Goal: Task Accomplishment & Management: Use online tool/utility

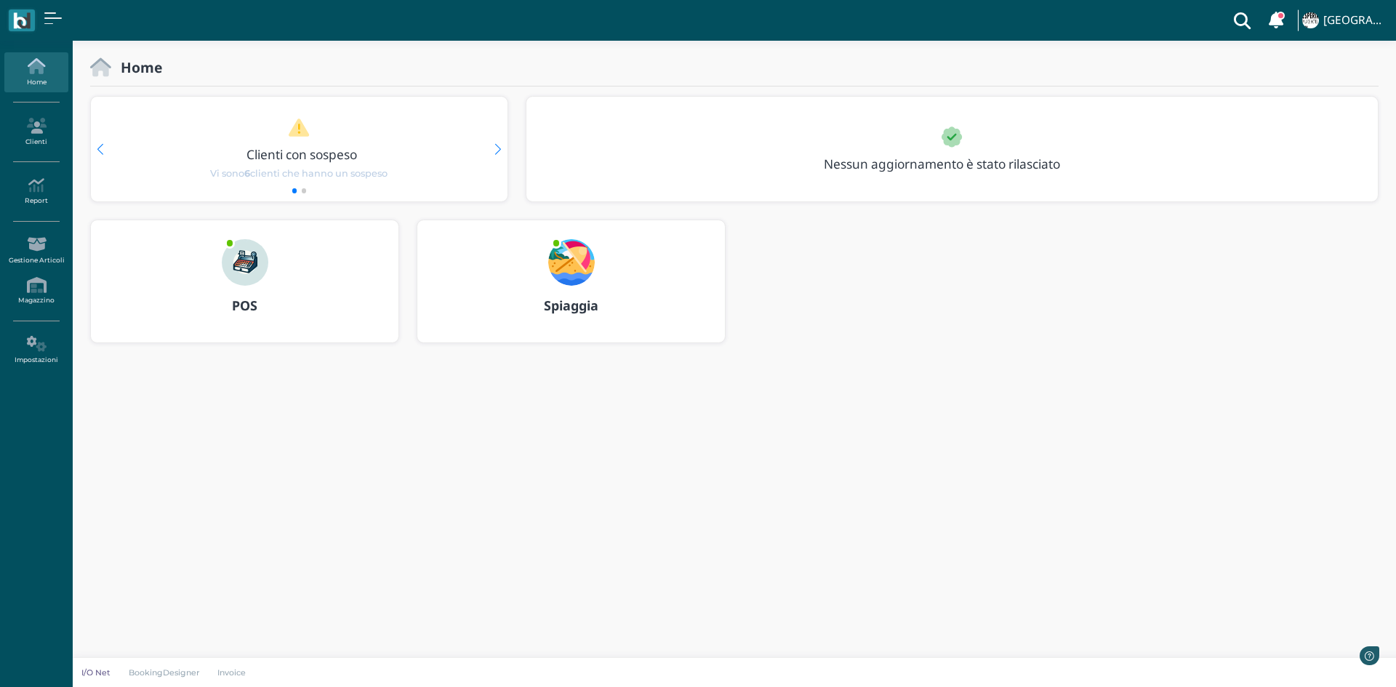
click at [573, 279] on img at bounding box center [571, 262] width 47 height 47
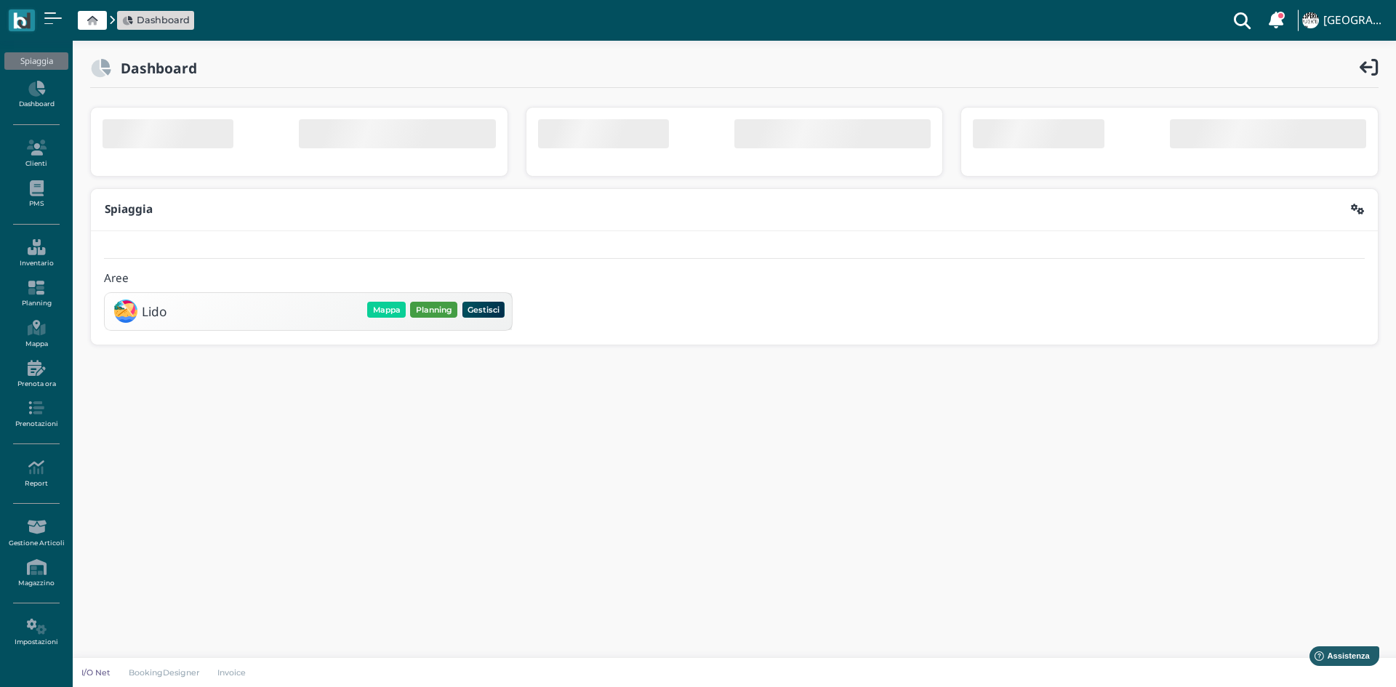
click at [429, 315] on button "Planning" at bounding box center [433, 310] width 47 height 16
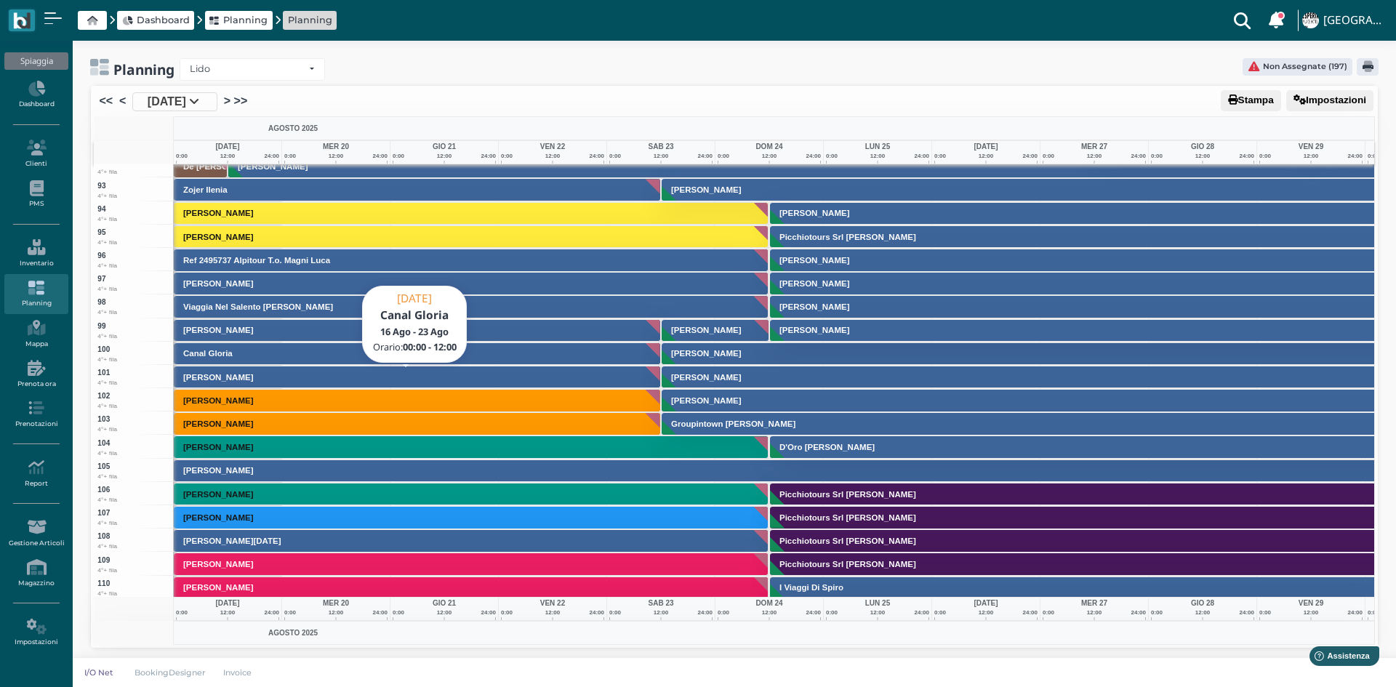
scroll to position [2108, 0]
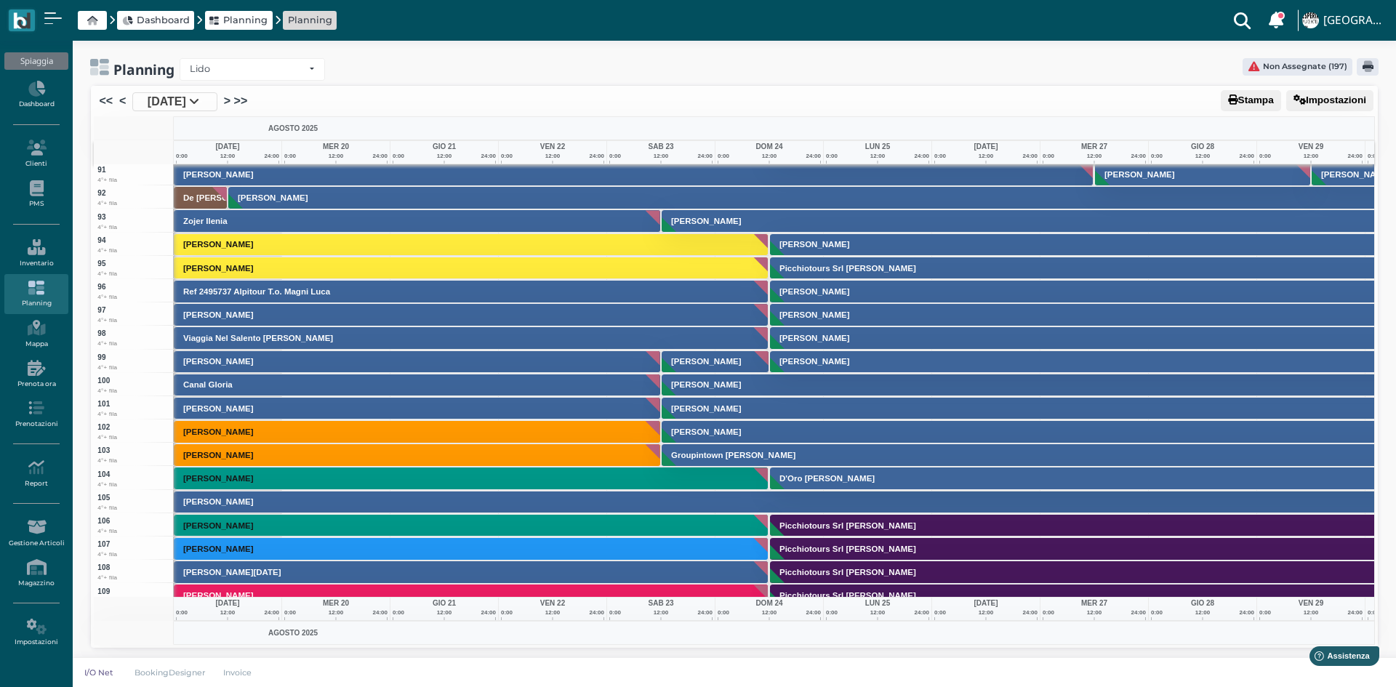
click at [217, 104] on link "[DATE]" at bounding box center [174, 101] width 85 height 19
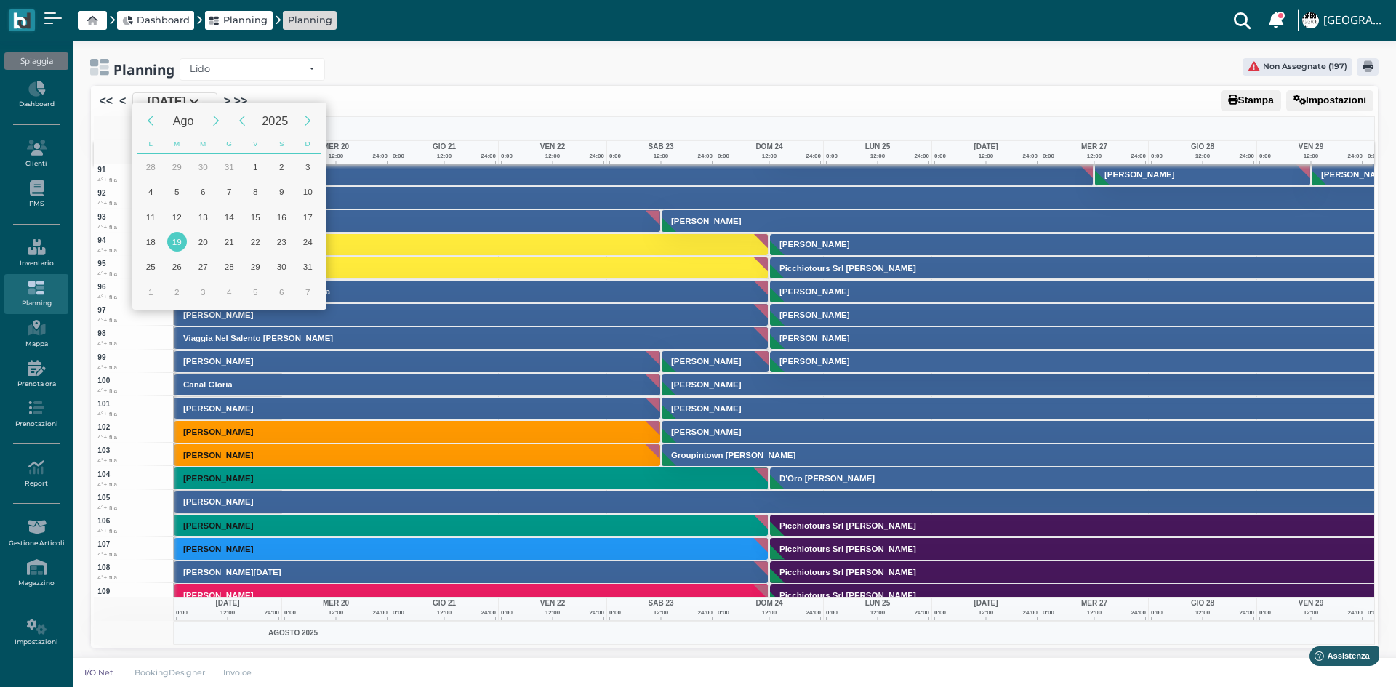
click at [178, 238] on div "19" at bounding box center [177, 242] width 20 height 20
type input "[DATE]"
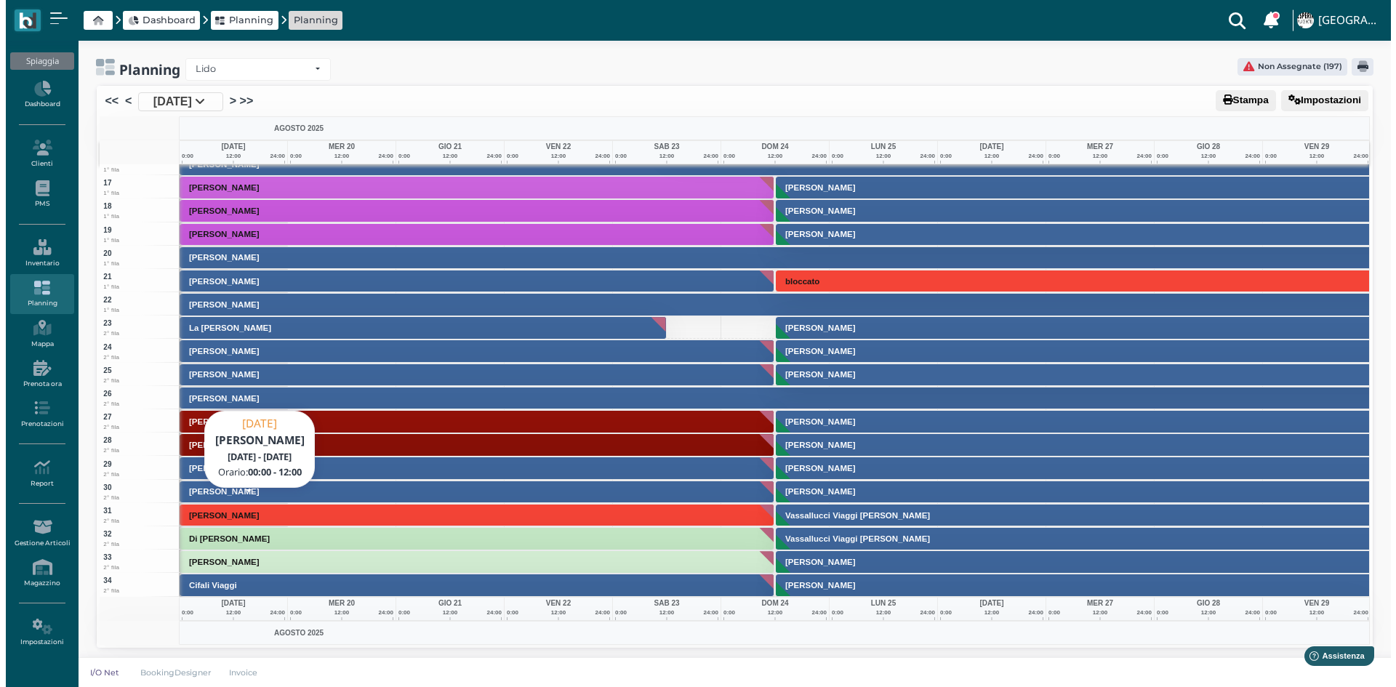
scroll to position [0, 0]
